Goal: Task Accomplishment & Management: Use online tool/utility

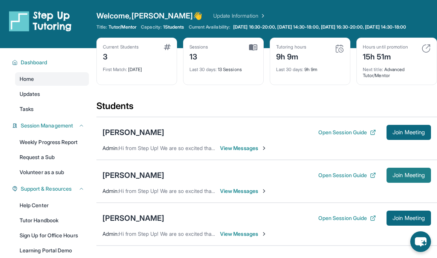
click at [400, 177] on span "Join Meeting" at bounding box center [408, 175] width 32 height 5
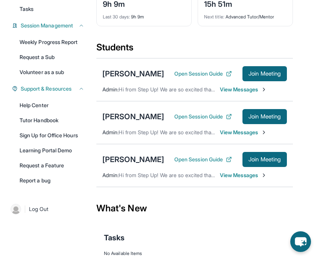
scroll to position [112, 0]
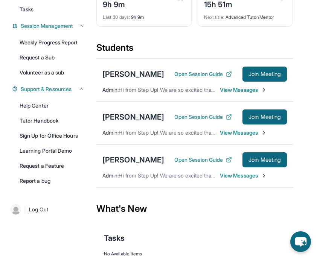
click at [124, 114] on div "[PERSON_NAME]" at bounding box center [133, 117] width 62 height 11
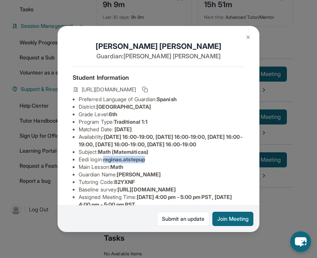
drag, startPoint x: 152, startPoint y: 168, endPoint x: 107, endPoint y: 167, distance: 45.2
click at [107, 163] on li "Eedi login : [PERSON_NAME].atstepup" at bounding box center [162, 160] width 166 height 8
copy span "reginao.atstepup"
